Goal: Task Accomplishment & Management: Manage account settings

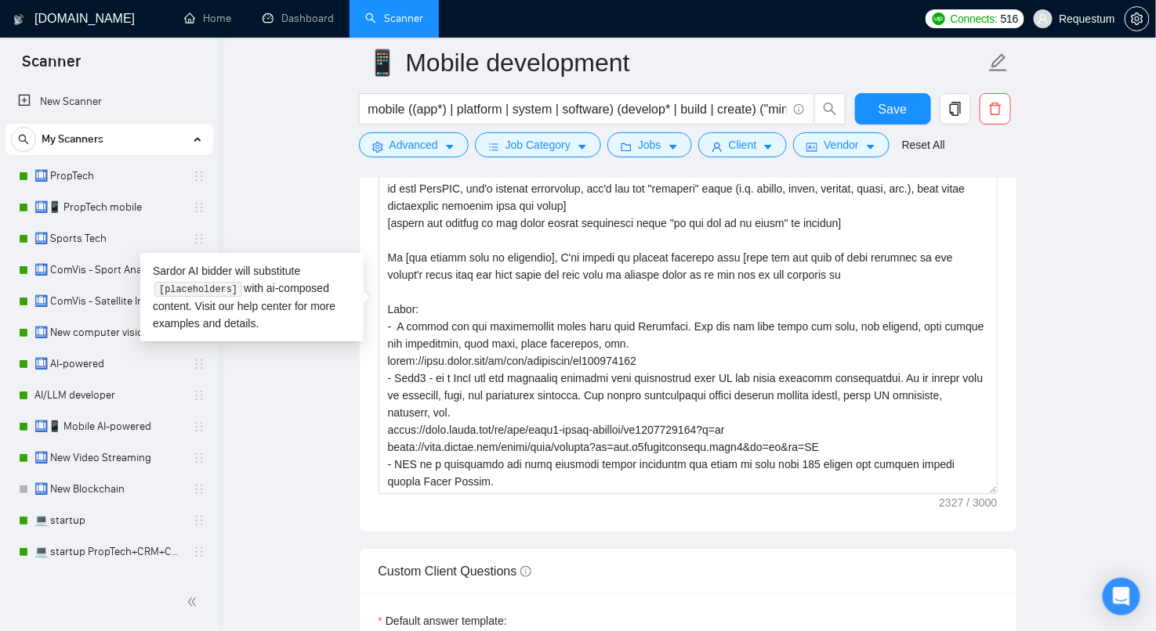
scroll to position [161, 0]
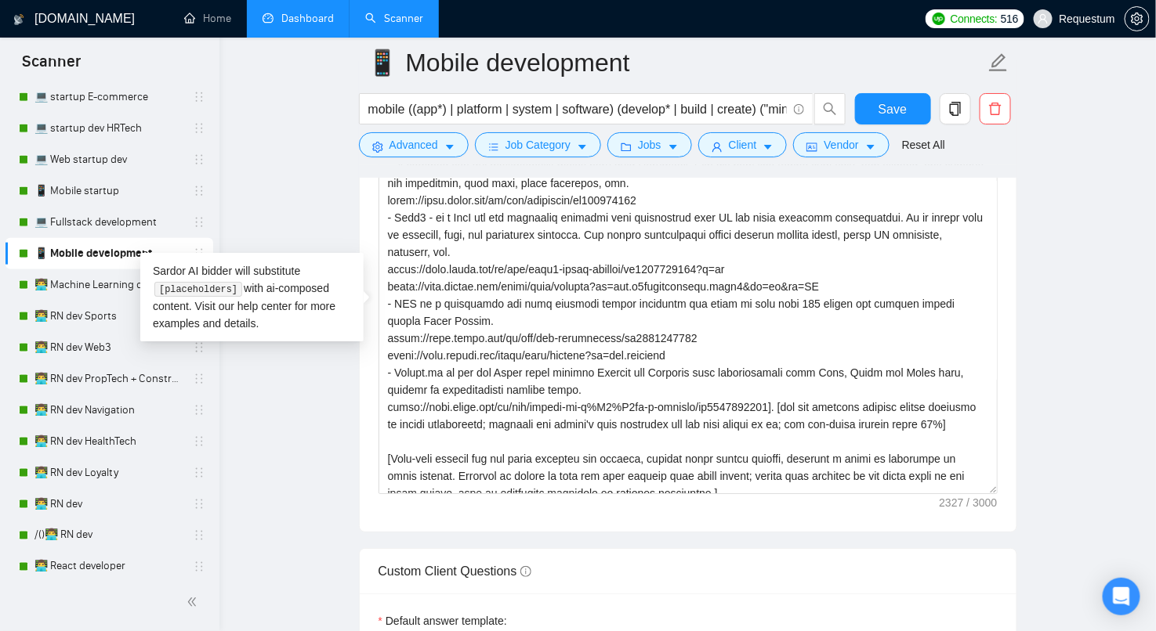
click at [293, 12] on link "Dashboard" at bounding box center [297, 18] width 71 height 13
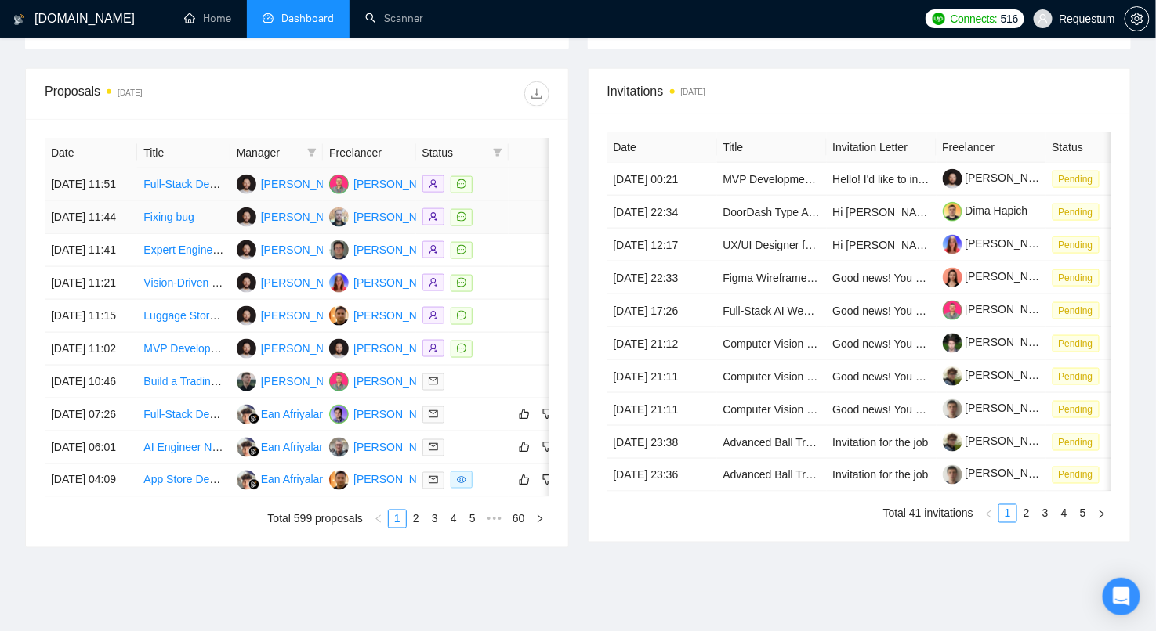
scroll to position [572, 0]
click at [490, 144] on span at bounding box center [498, 152] width 16 height 24
click at [443, 178] on span "Chat" at bounding box center [447, 177] width 30 height 13
checkbox input "true"
click at [425, 103] on div "Proposals [DATE]" at bounding box center [297, 93] width 505 height 50
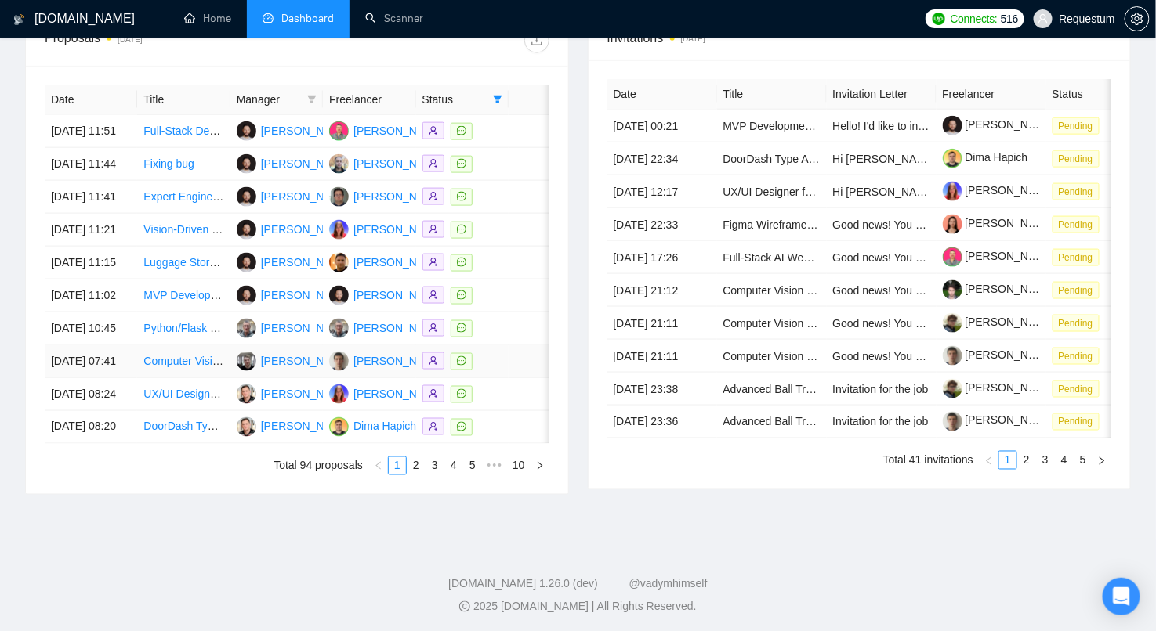
scroll to position [639, 0]
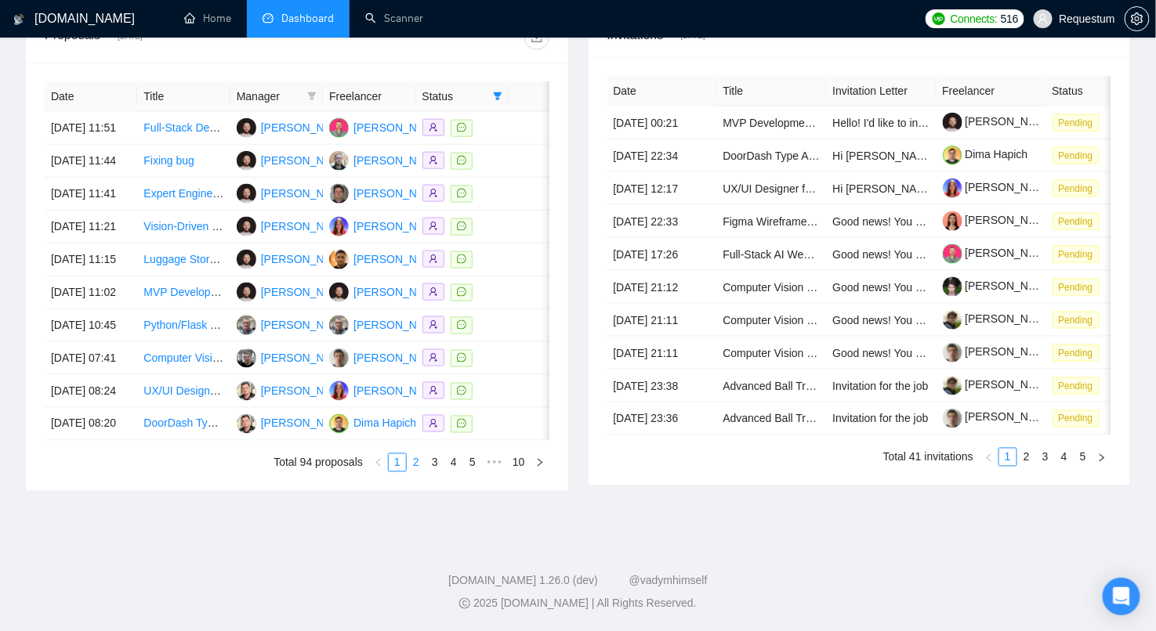
click at [416, 472] on link "2" at bounding box center [415, 462] width 17 height 17
click at [436, 472] on link "3" at bounding box center [434, 462] width 17 height 17
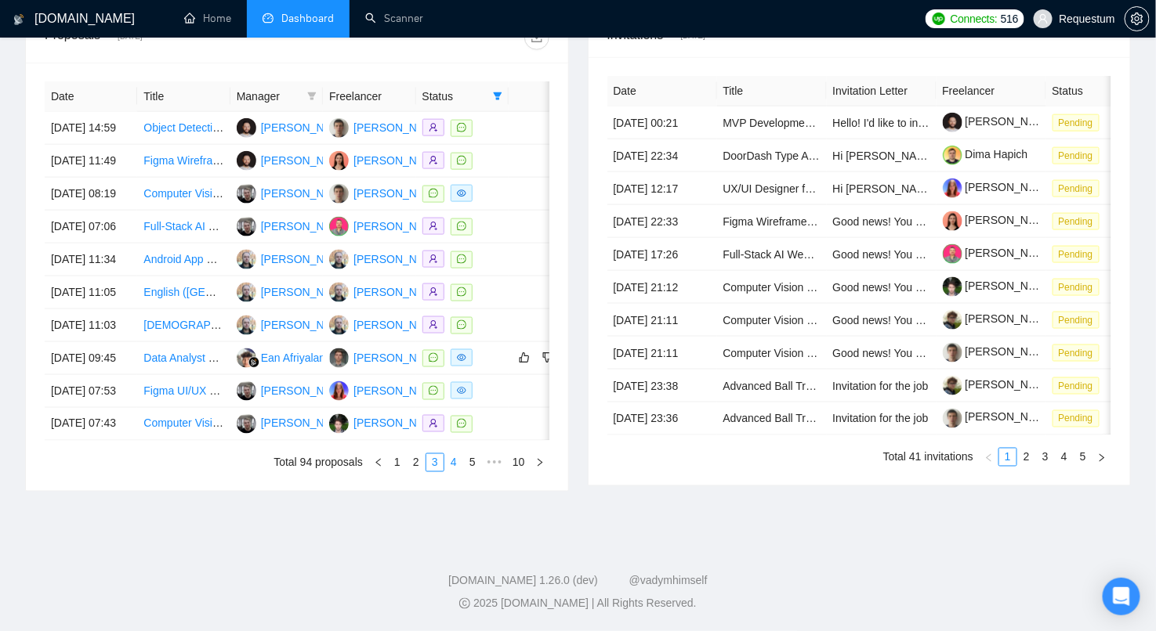
click at [451, 472] on link "4" at bounding box center [453, 462] width 17 height 17
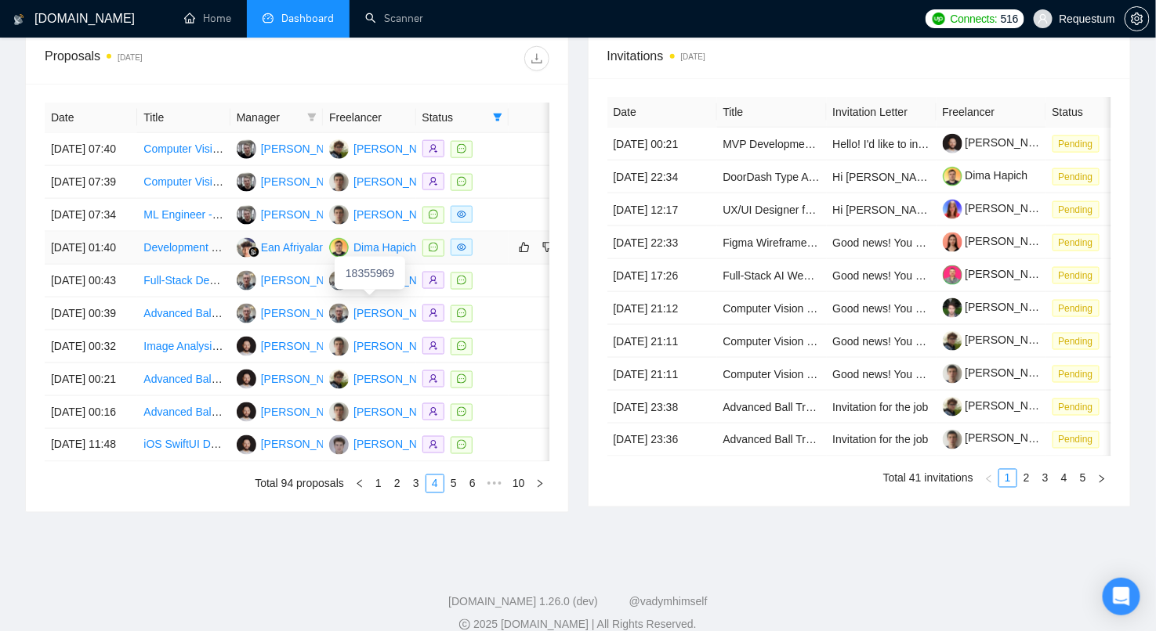
scroll to position [589, 0]
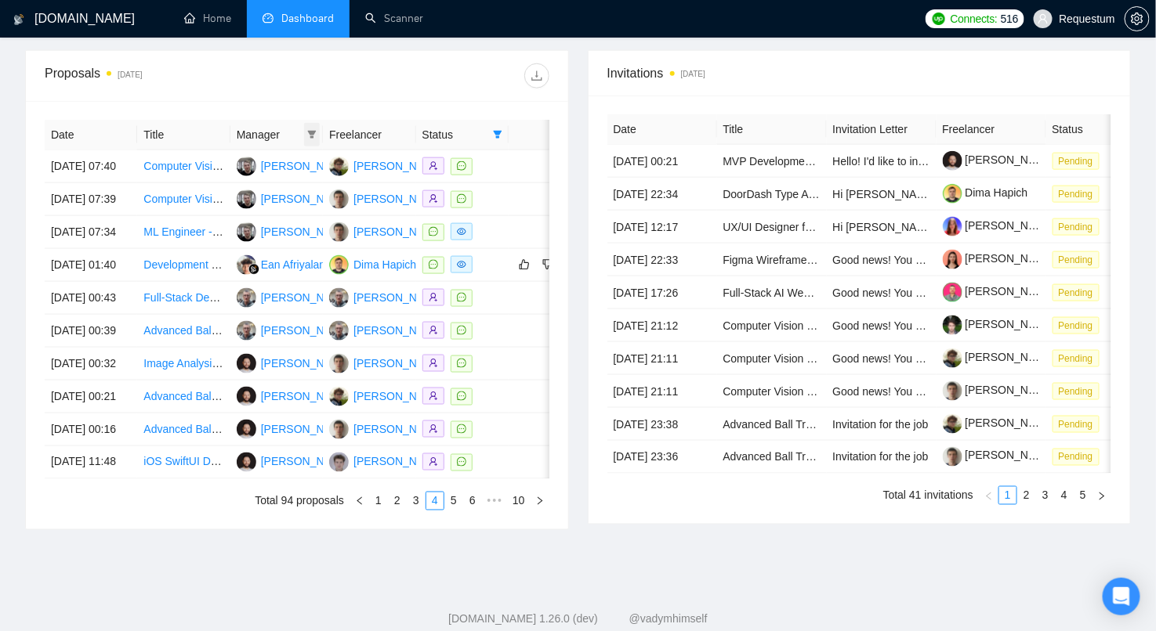
click at [315, 130] on icon "filter" at bounding box center [311, 134] width 9 height 9
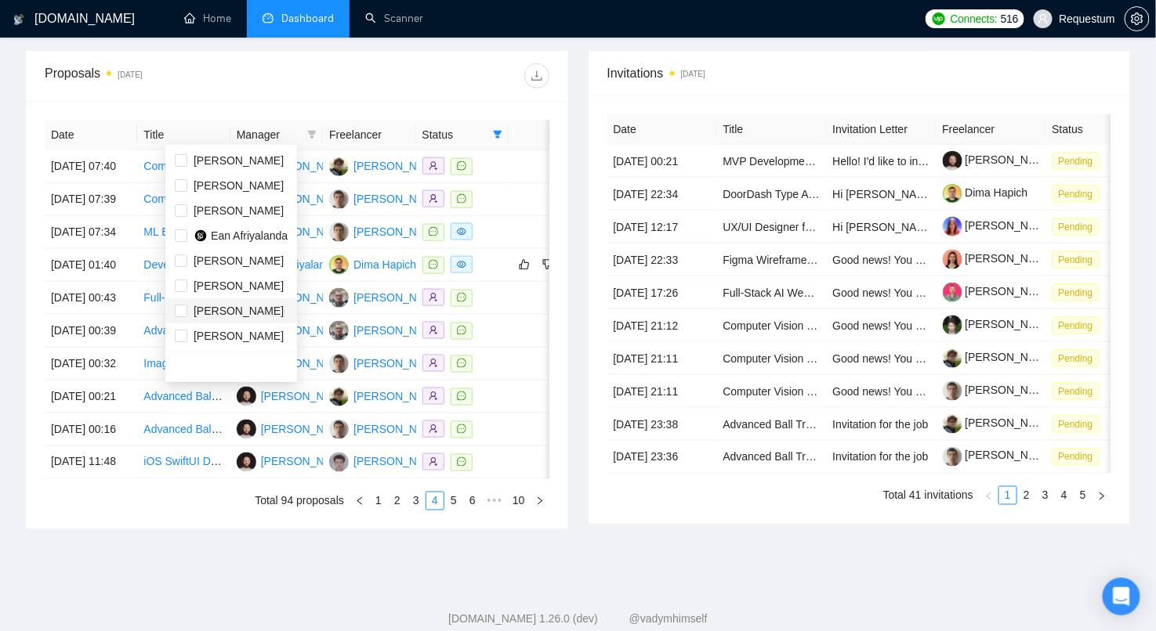
click at [215, 311] on span "[PERSON_NAME]" at bounding box center [239, 311] width 90 height 13
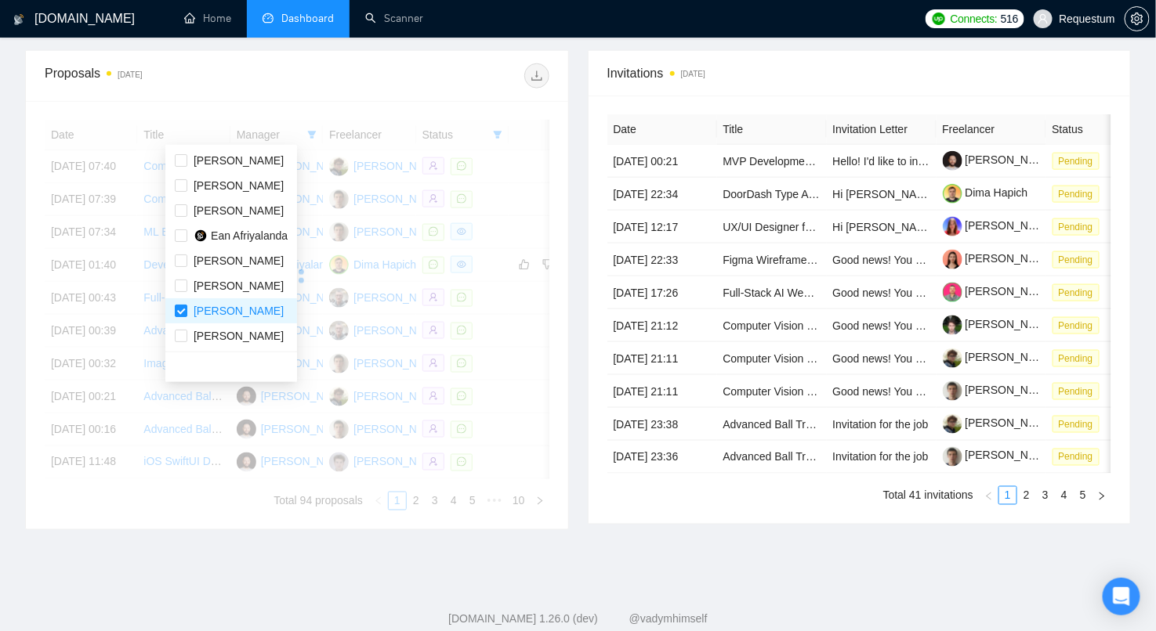
click at [453, 70] on div at bounding box center [423, 75] width 252 height 25
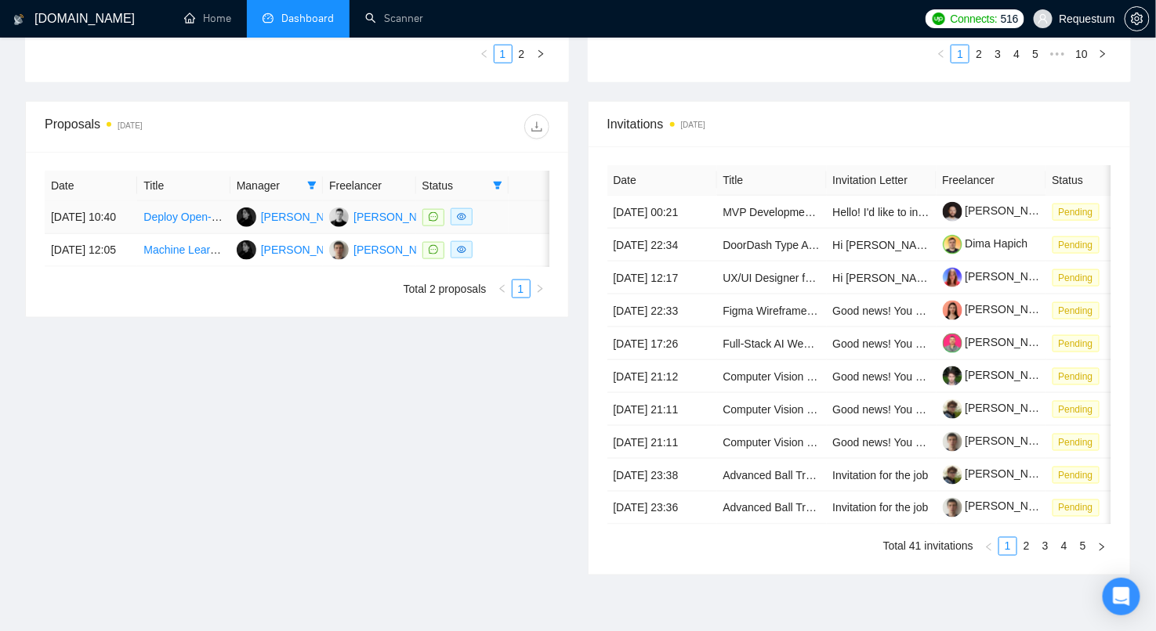
scroll to position [440, 0]
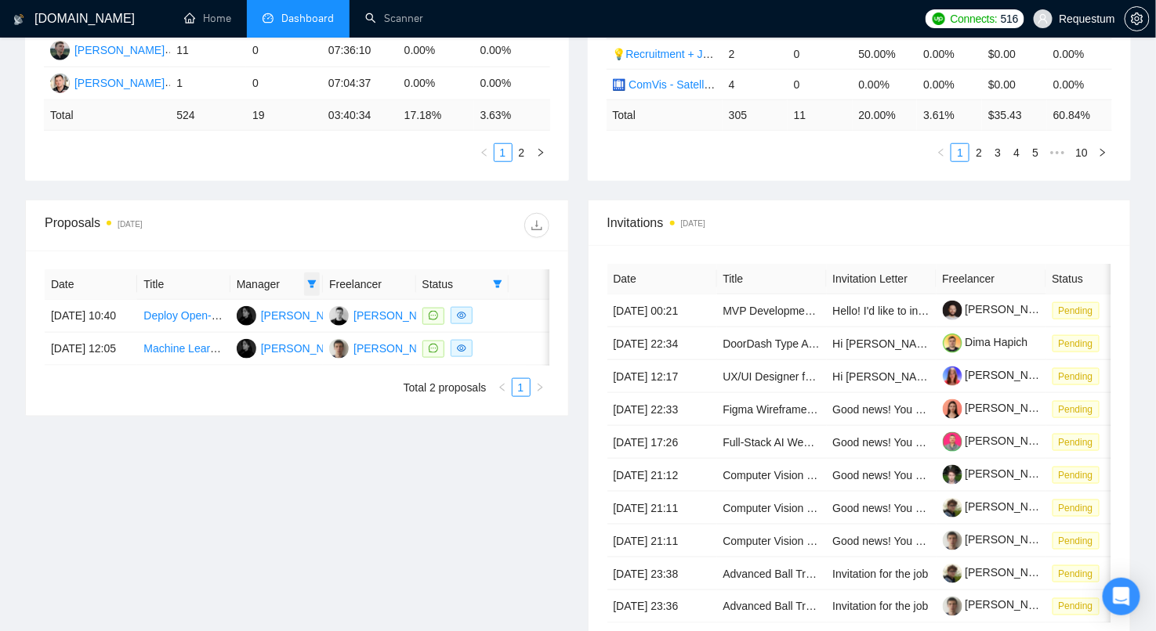
click at [311, 280] on icon "filter" at bounding box center [312, 284] width 9 height 8
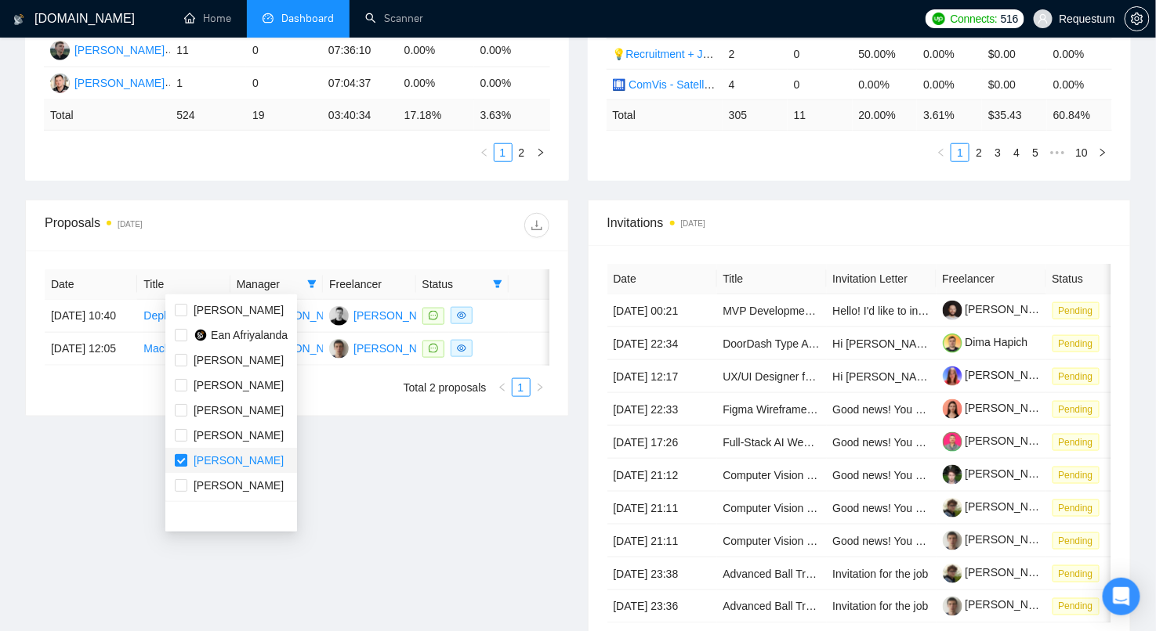
click at [178, 463] on input "checkbox" at bounding box center [181, 460] width 13 height 13
checkbox input "false"
click at [502, 277] on div "Date Title Manager Freelancer Status [DATE] 10:40 Deploy Open-Source Dyad AI Ap…" at bounding box center [297, 334] width 505 height 128
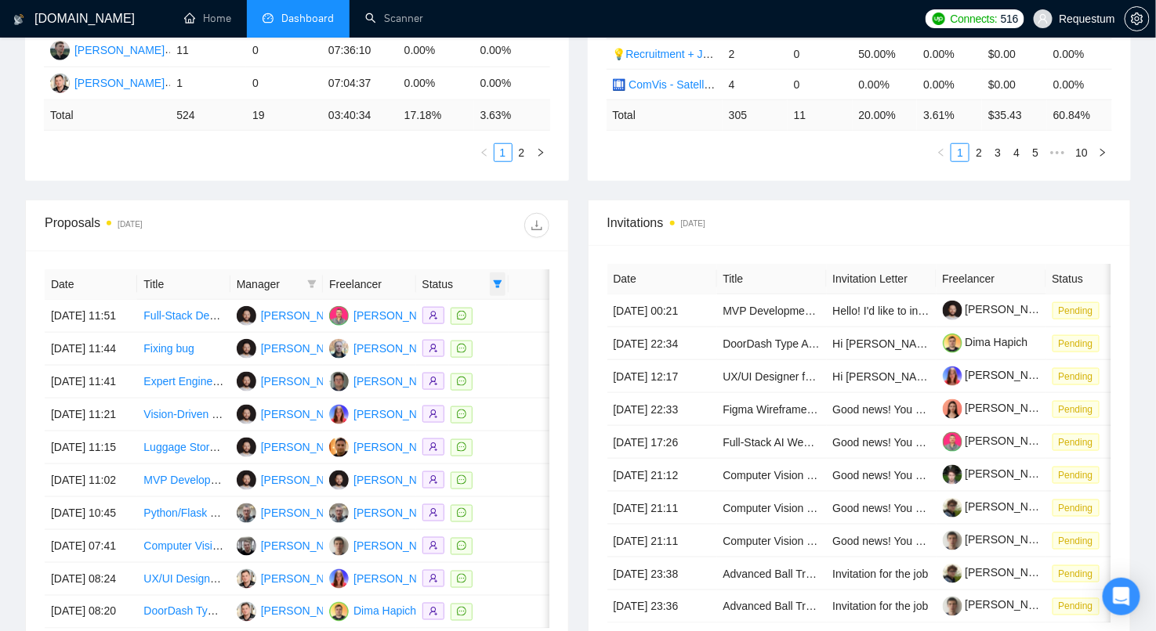
click at [495, 280] on icon "filter" at bounding box center [498, 284] width 9 height 8
click at [428, 312] on input "checkbox" at bounding box center [425, 310] width 13 height 13
checkbox input "false"
click at [425, 244] on div "Proposals [DATE]" at bounding box center [297, 226] width 505 height 50
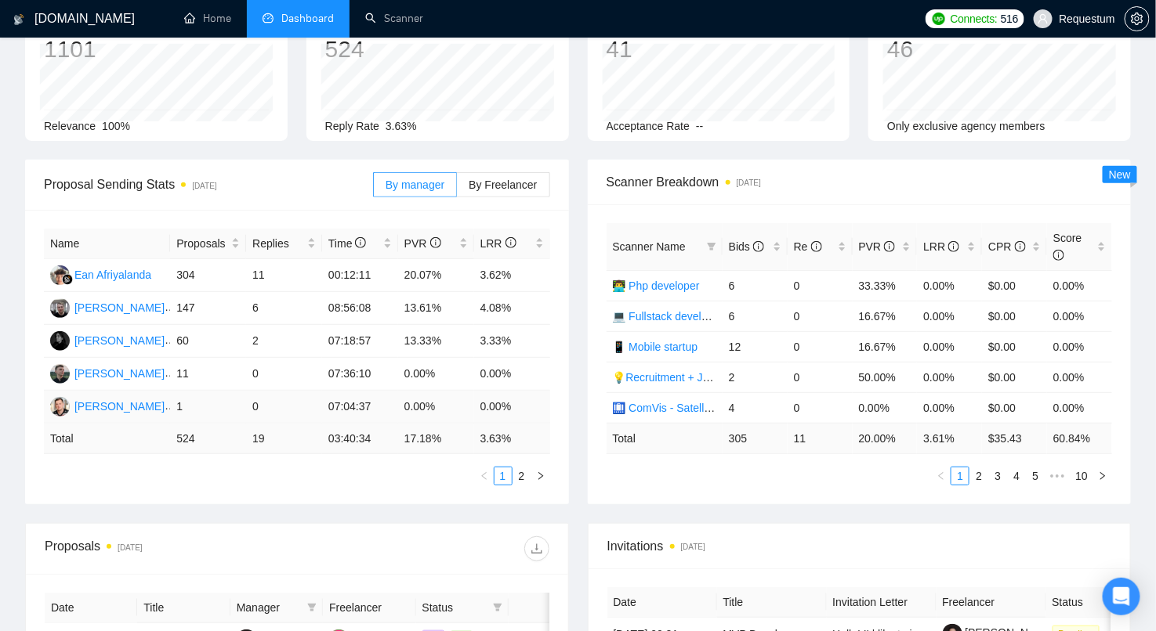
scroll to position [94, 0]
